Goal: Task Accomplishment & Management: Manage account settings

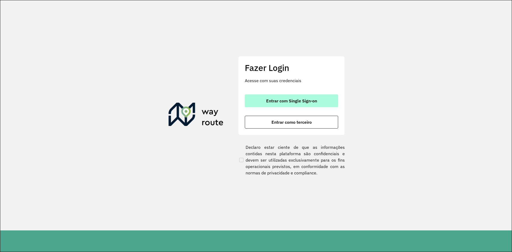
click at [279, 103] on button "Entrar com Single Sign-on" at bounding box center [291, 100] width 93 height 13
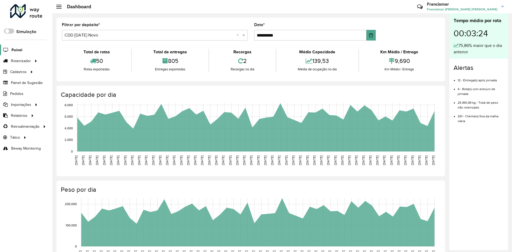
click at [17, 50] on span "Painel" at bounding box center [16, 50] width 11 height 6
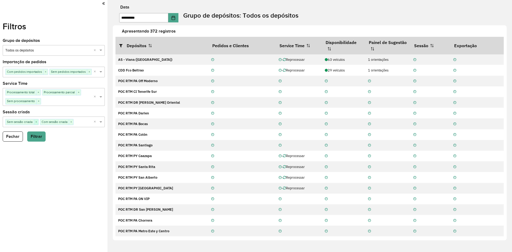
click at [36, 122] on span "×" at bounding box center [36, 121] width 5 height 5
click at [33, 136] on button "Filtrar" at bounding box center [36, 136] width 18 height 10
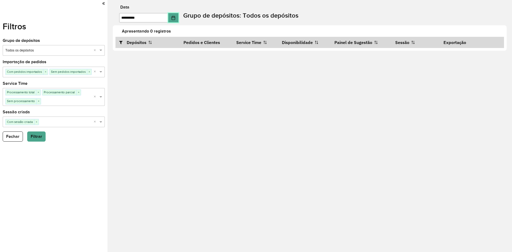
click at [178, 17] on button "Choose Date" at bounding box center [173, 17] width 10 height 9
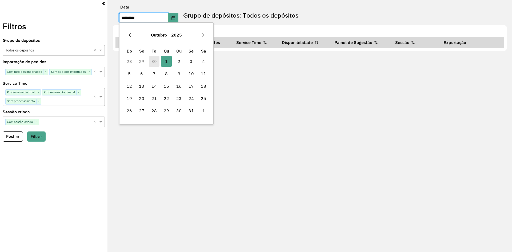
click at [131, 35] on icon "Previous Month" at bounding box center [129, 35] width 4 height 4
click at [153, 111] on span "30" at bounding box center [154, 110] width 11 height 11
type input "**********"
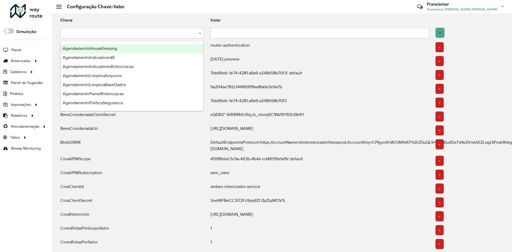
click at [160, 33] on input "text" at bounding box center [127, 33] width 128 height 6
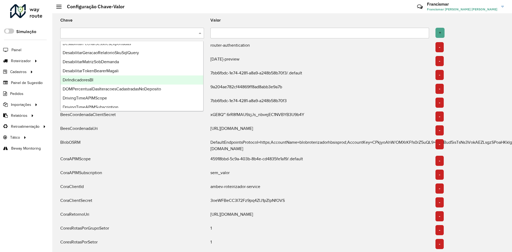
scroll to position [240, 0]
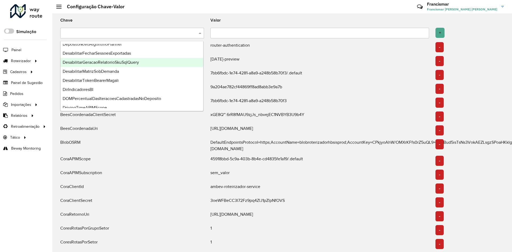
click at [145, 65] on div "DesabilitarGeracaoRelatorioSkuSqlQuery" at bounding box center [131, 62] width 143 height 9
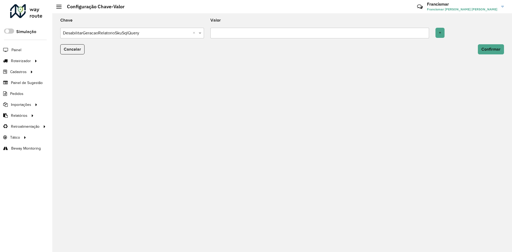
click at [224, 32] on input "text" at bounding box center [319, 33] width 219 height 11
type input "*"
click at [440, 34] on button "+" at bounding box center [439, 33] width 9 height 10
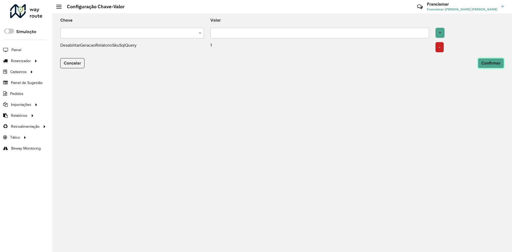
click at [495, 61] on span "Confirmar" at bounding box center [490, 63] width 19 height 5
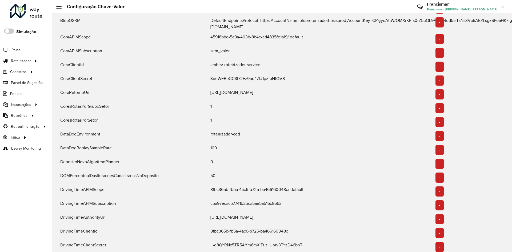
scroll to position [133, 0]
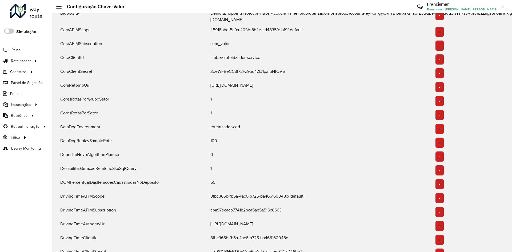
scroll to position [133, 0]
